Goal: Information Seeking & Learning: Learn about a topic

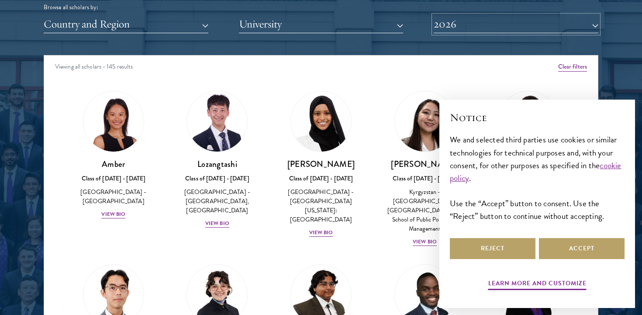
click at [455, 24] on button "2026" at bounding box center [516, 24] width 165 height 18
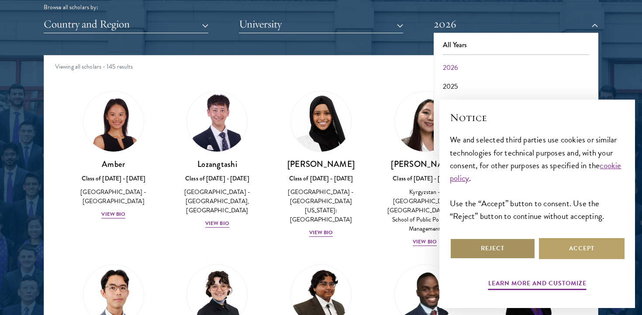
click at [503, 253] on button "Reject" at bounding box center [493, 248] width 86 height 21
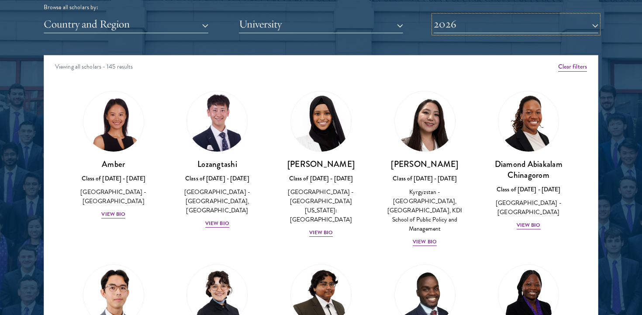
click at [501, 25] on button "2026" at bounding box center [516, 24] width 165 height 18
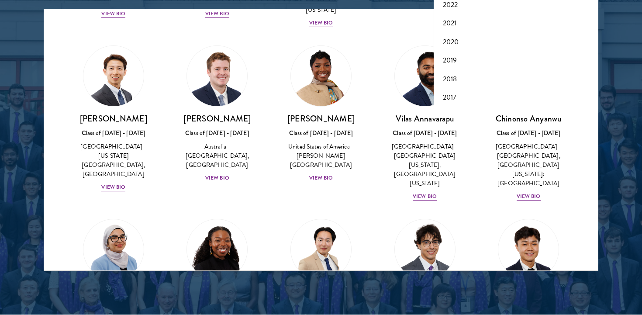
scroll to position [333, 0]
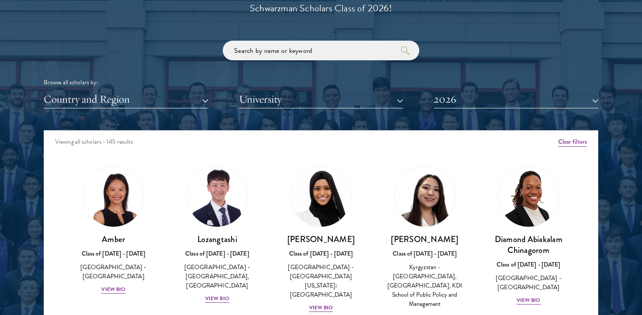
scroll to position [1039, 0]
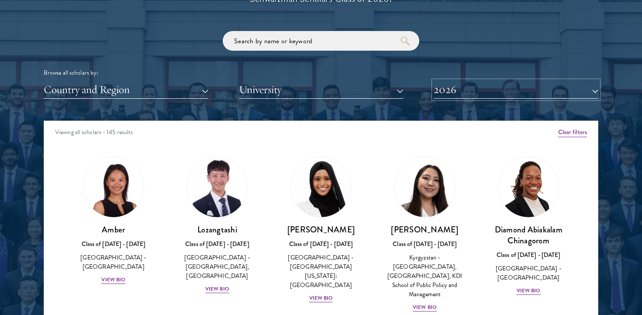
click at [462, 91] on button "2026" at bounding box center [516, 90] width 165 height 18
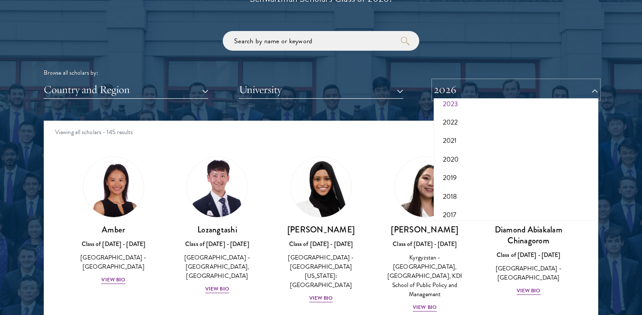
scroll to position [89, 0]
click at [464, 148] on button "2020" at bounding box center [515, 155] width 159 height 18
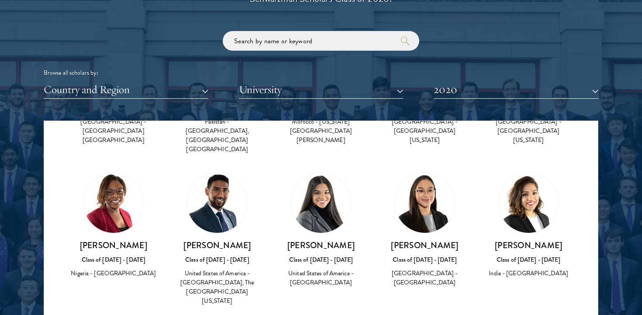
scroll to position [148, 0]
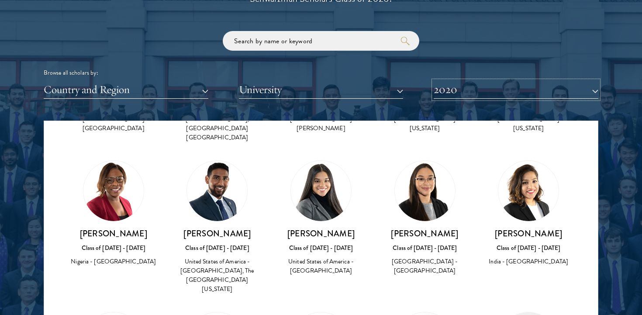
click at [482, 88] on button "2020" at bounding box center [516, 90] width 165 height 18
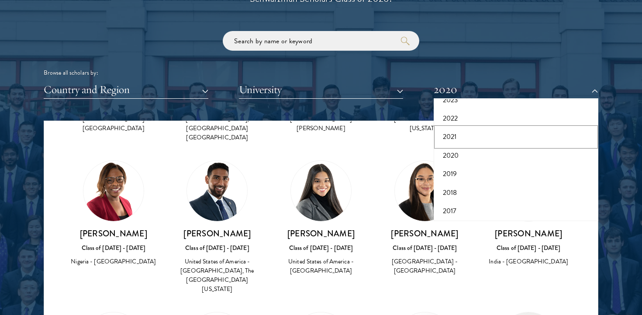
click at [470, 138] on button "2021" at bounding box center [515, 137] width 159 height 18
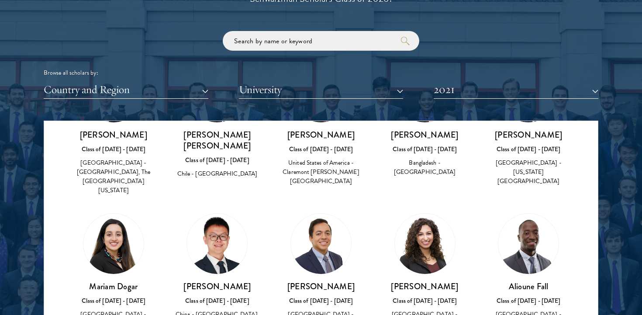
scroll to position [692, 0]
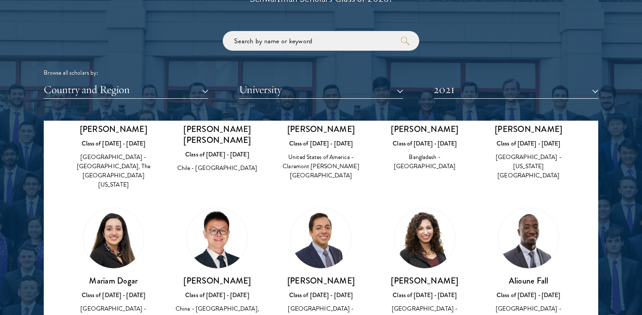
click at [319, 208] on img at bounding box center [321, 238] width 60 height 60
click at [320, 208] on img at bounding box center [321, 238] width 60 height 60
